Goal: Navigation & Orientation: Go to known website

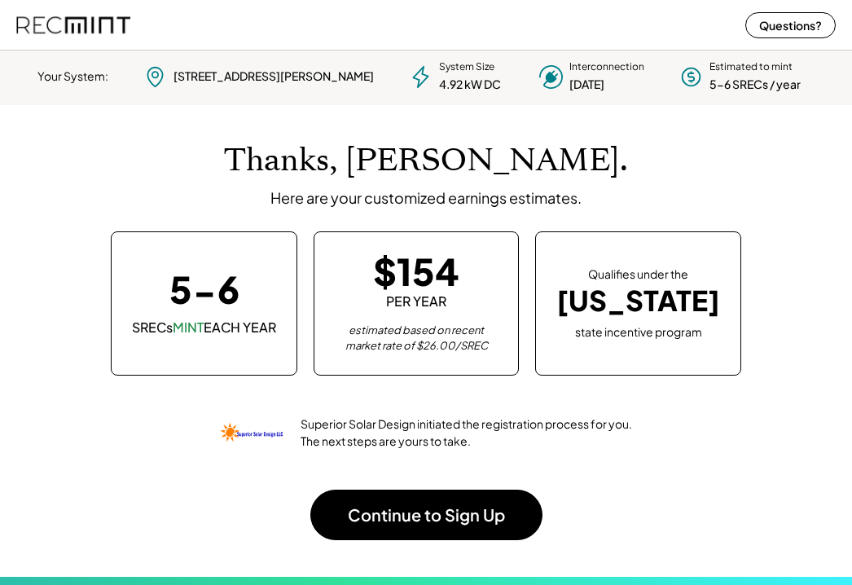
scroll to position [229, 455]
click at [63, 19] on img at bounding box center [73, 24] width 114 height 43
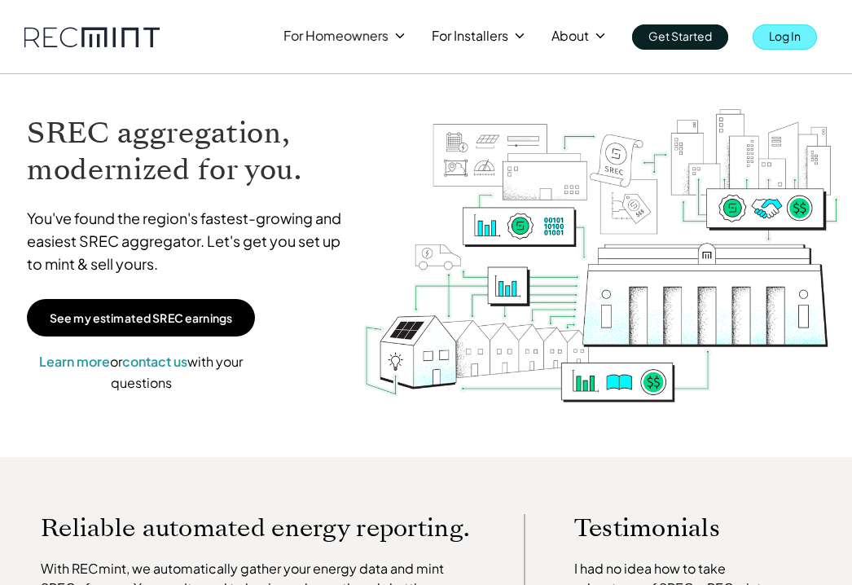
click at [776, 37] on p "Log In" at bounding box center [785, 35] width 32 height 23
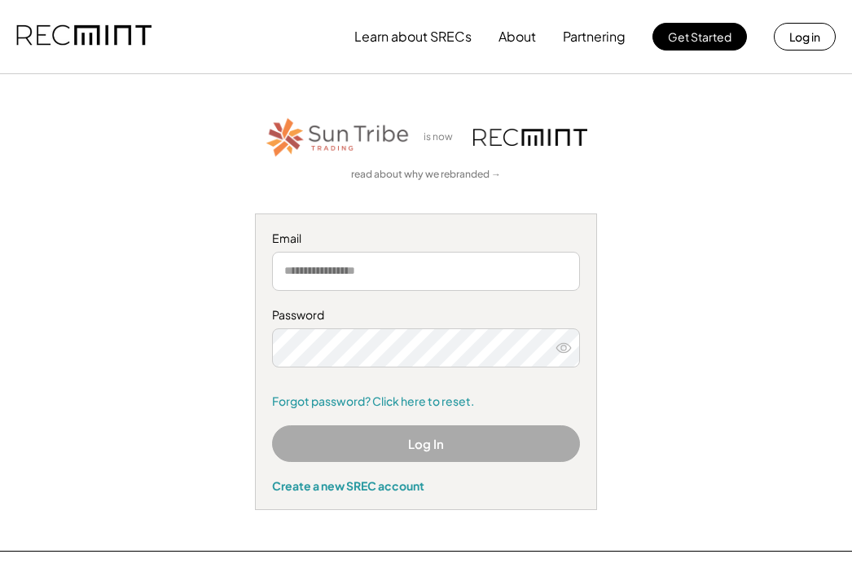
click at [404, 459] on button "Log In" at bounding box center [426, 443] width 308 height 37
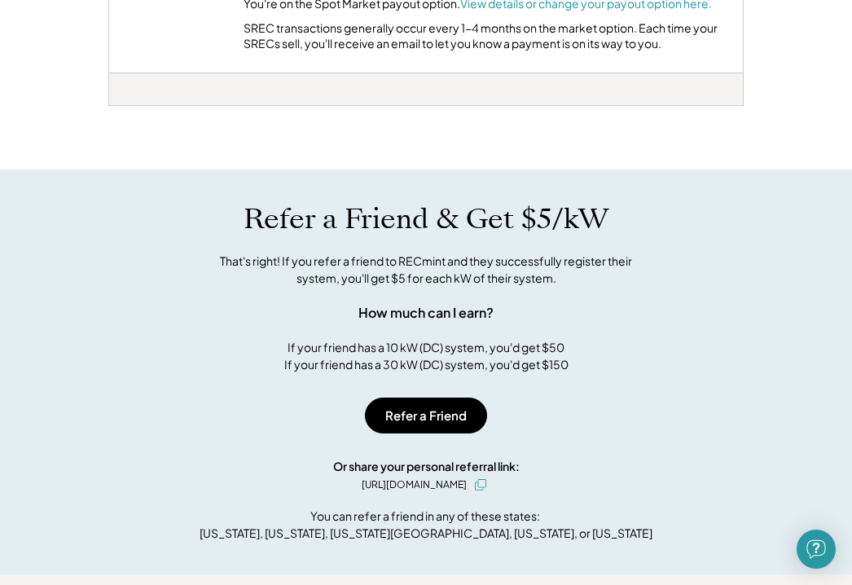
scroll to position [733, 0]
